Goal: Information Seeking & Learning: Learn about a topic

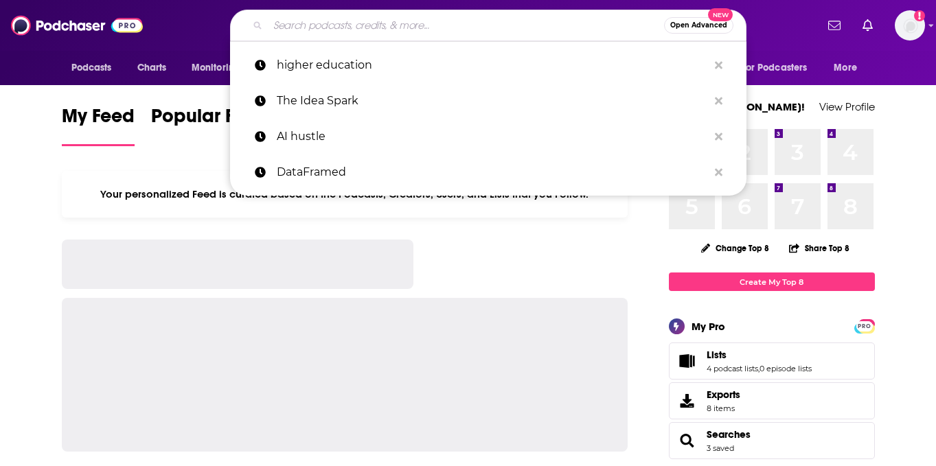
click at [470, 23] on input "Search podcasts, credits, & more..." at bounding box center [466, 25] width 396 height 22
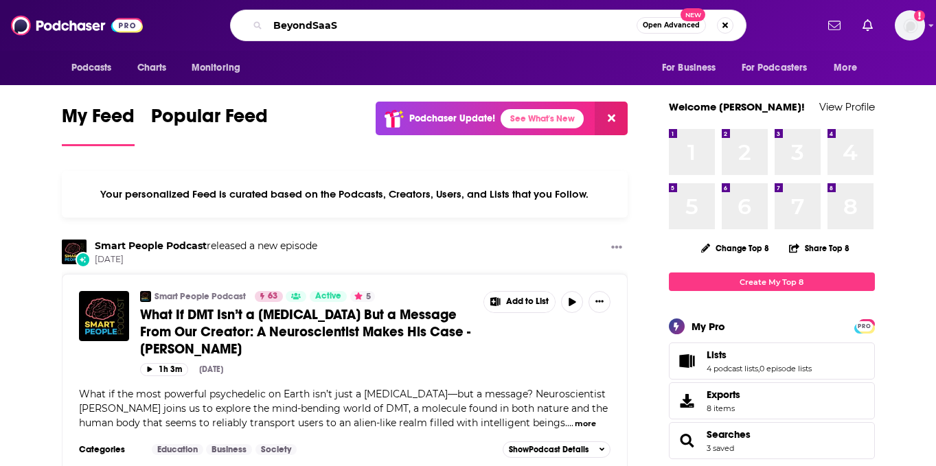
type input "BeyondSaaS"
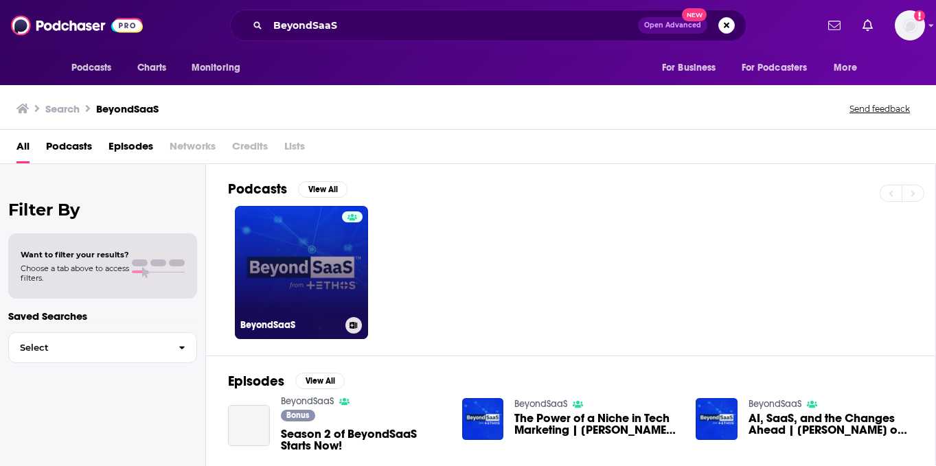
click at [310, 257] on link "BeyondSaaS" at bounding box center [301, 272] width 133 height 133
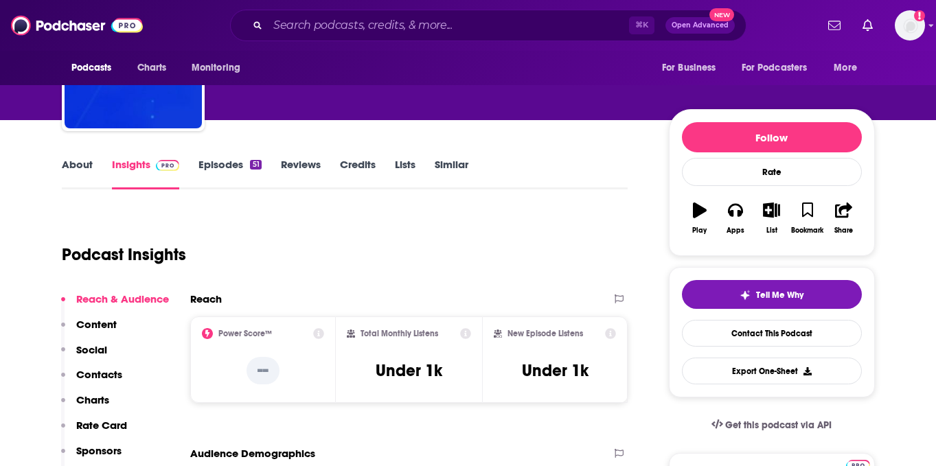
scroll to position [141, 0]
